Goal: Information Seeking & Learning: Learn about a topic

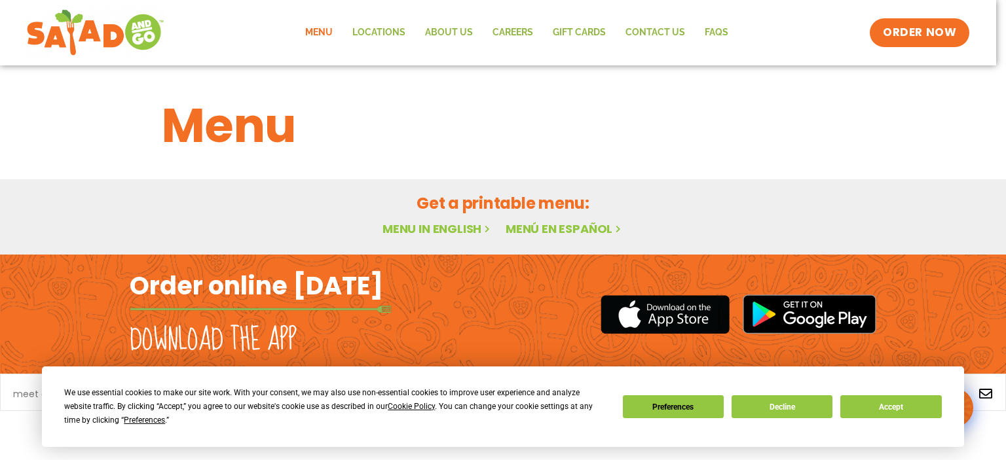
click at [324, 29] on link "Menu" at bounding box center [318, 33] width 47 height 30
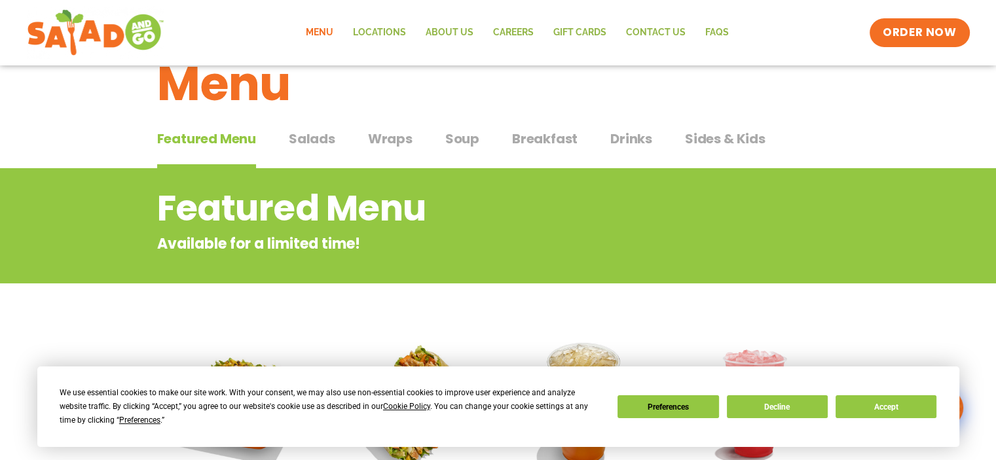
scroll to position [65, 0]
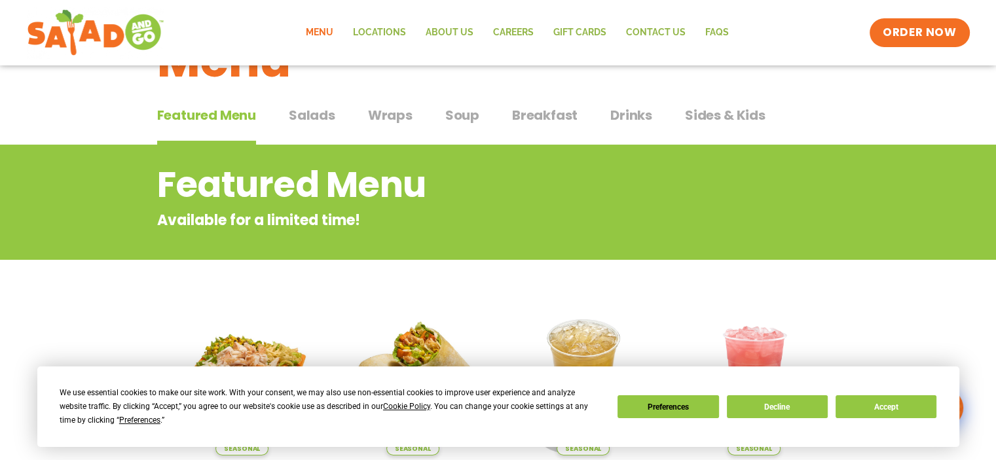
click at [311, 112] on span "Salads" at bounding box center [312, 115] width 46 height 20
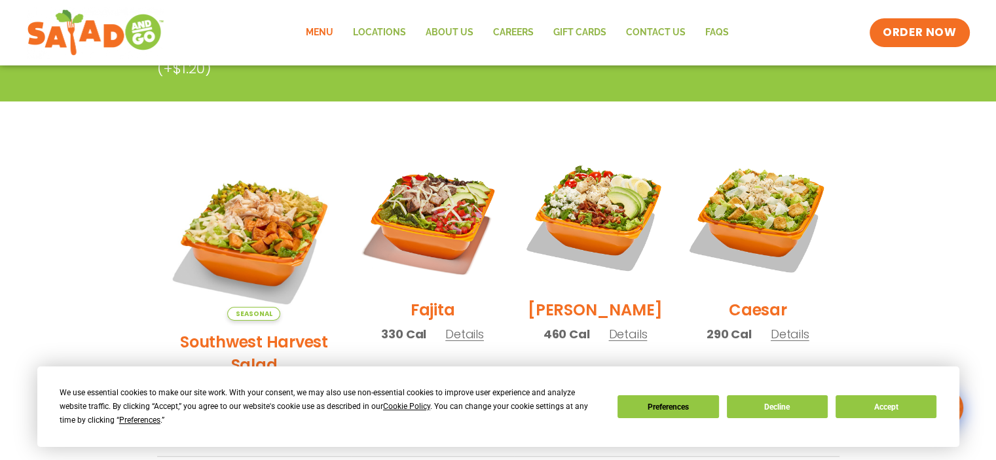
scroll to position [69, 0]
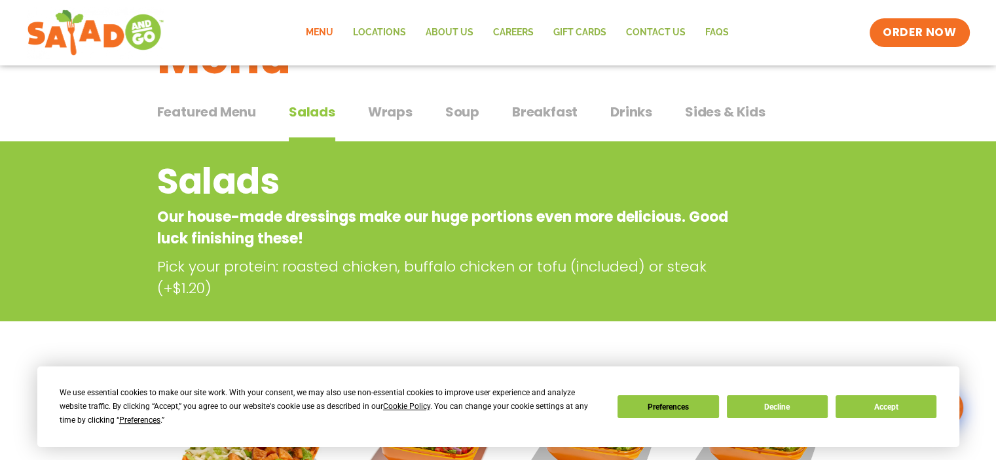
click at [380, 112] on span "Wraps" at bounding box center [390, 112] width 45 height 20
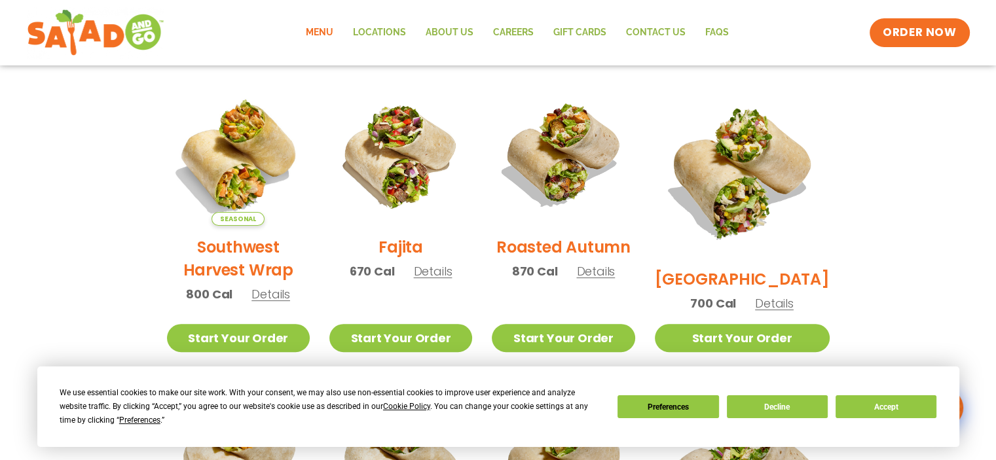
scroll to position [327, 0]
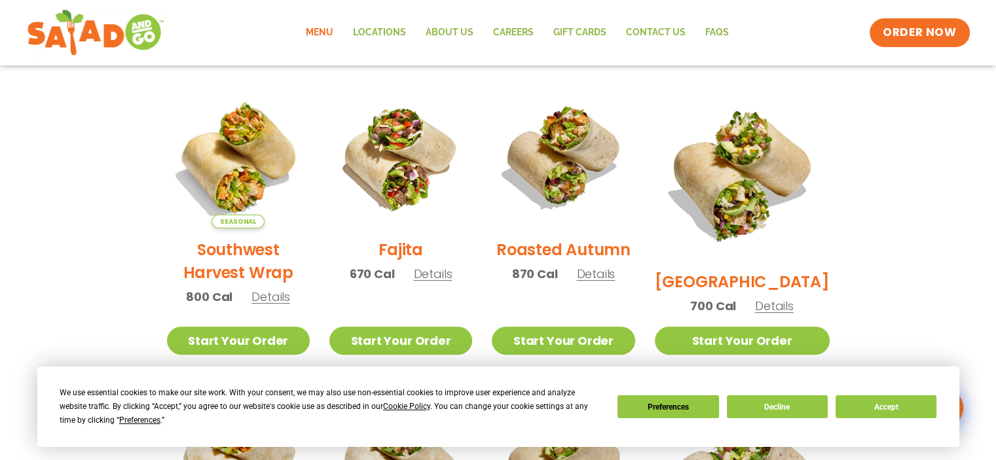
click at [445, 282] on span "Details" at bounding box center [433, 274] width 39 height 16
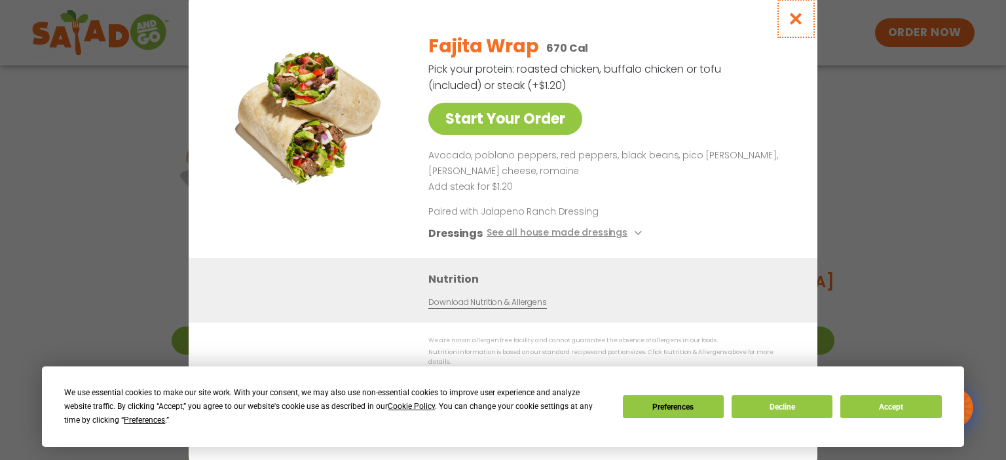
click at [791, 23] on icon "Close modal" at bounding box center [796, 19] width 16 height 14
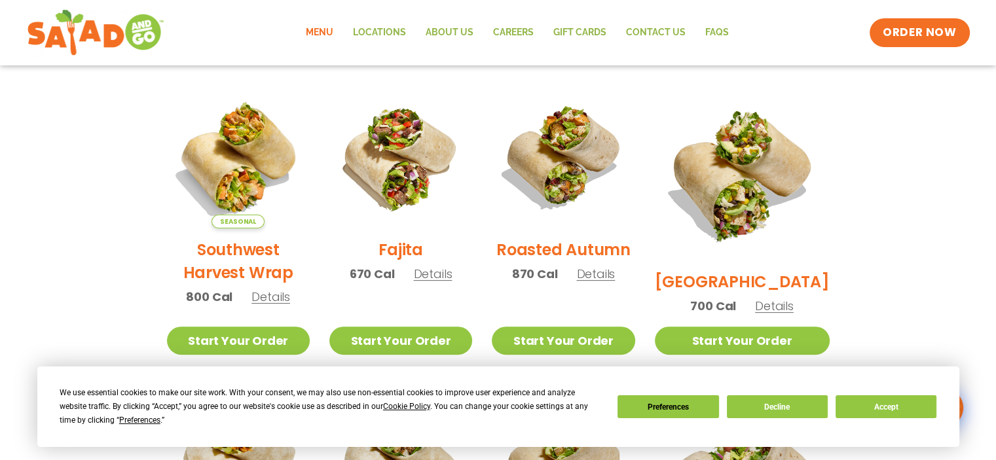
click at [778, 298] on span "Details" at bounding box center [774, 306] width 39 height 16
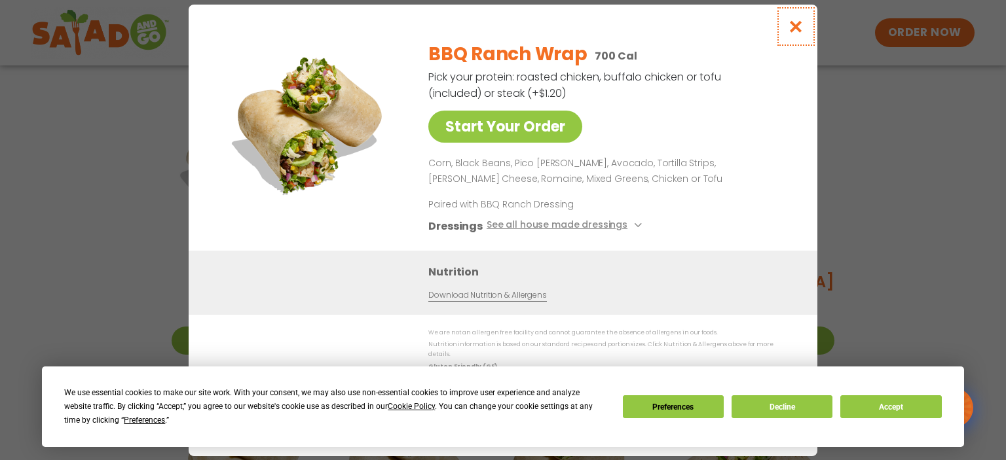
click at [790, 33] on icon "Close modal" at bounding box center [796, 27] width 16 height 14
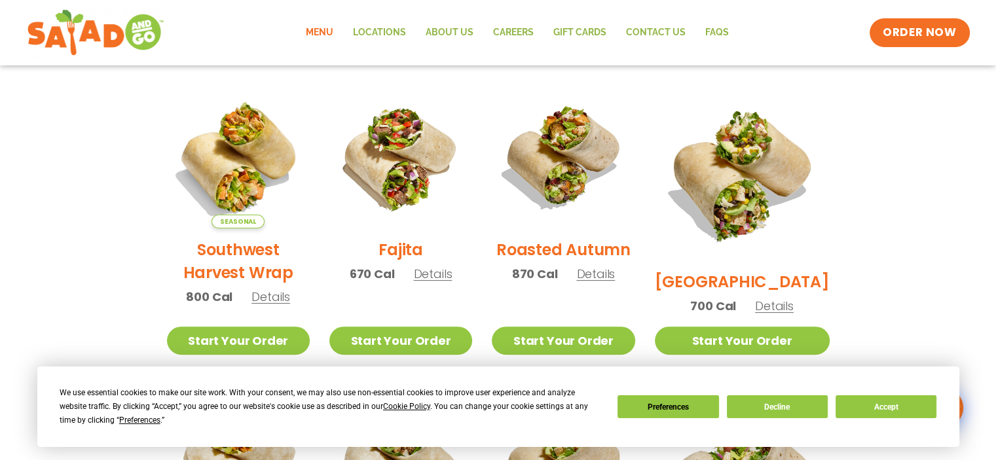
click at [324, 29] on link "Menu" at bounding box center [319, 33] width 47 height 30
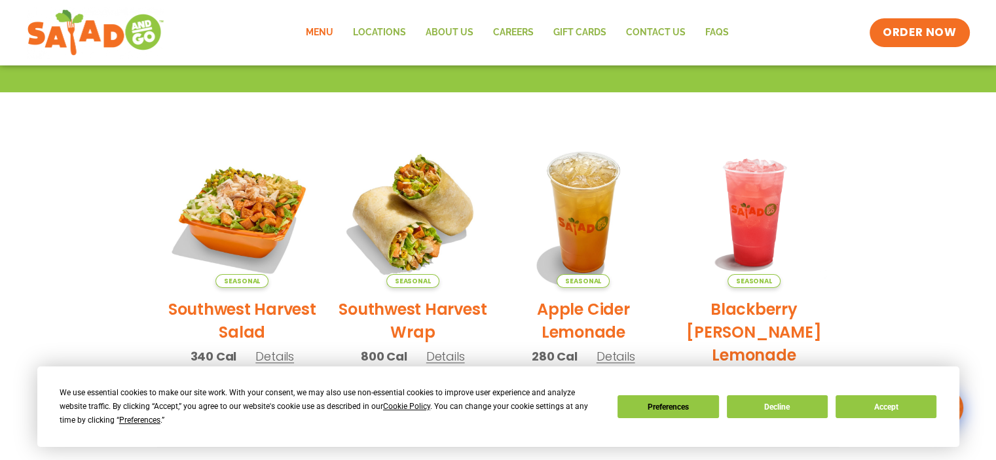
scroll to position [65, 0]
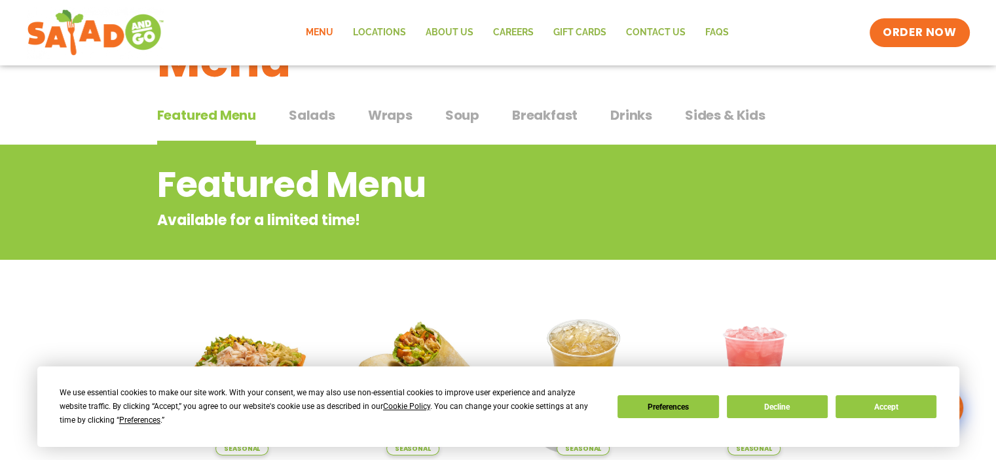
click at [384, 110] on span "Wraps" at bounding box center [390, 115] width 45 height 20
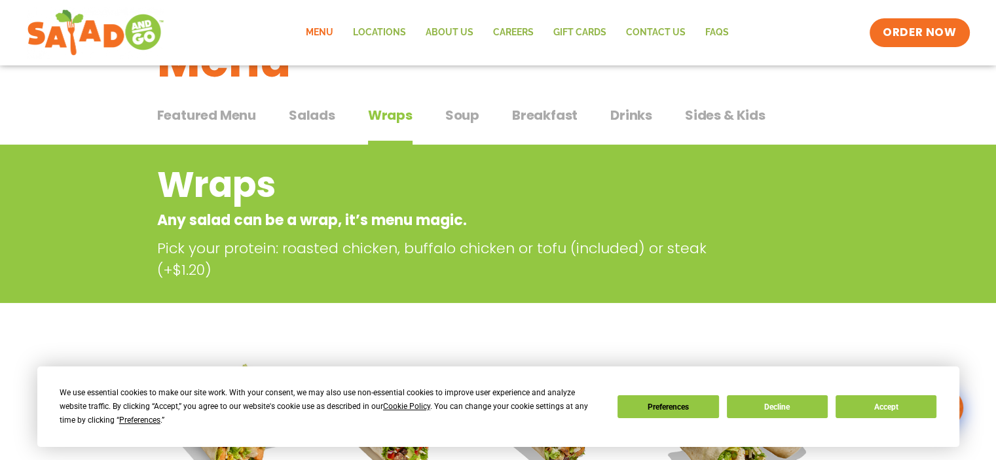
scroll to position [76, 0]
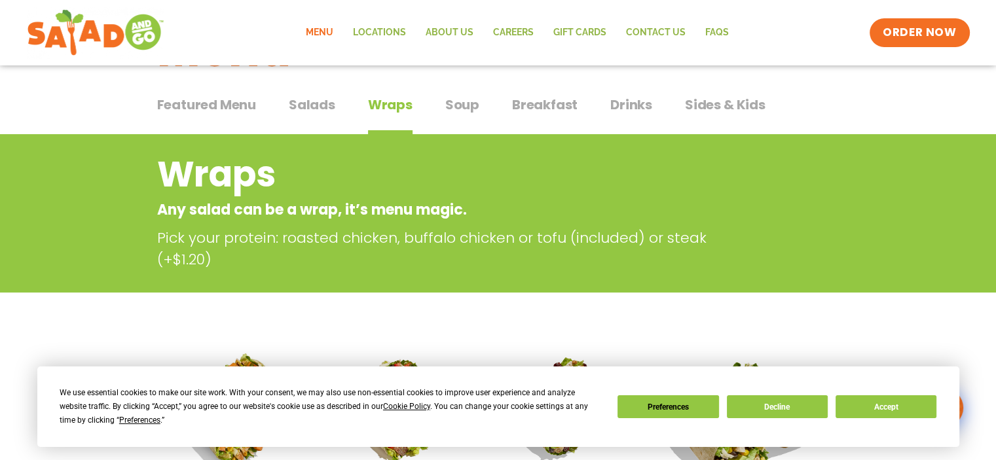
click at [384, 110] on span "Wraps" at bounding box center [390, 105] width 45 height 20
